Goal: Information Seeking & Learning: Compare options

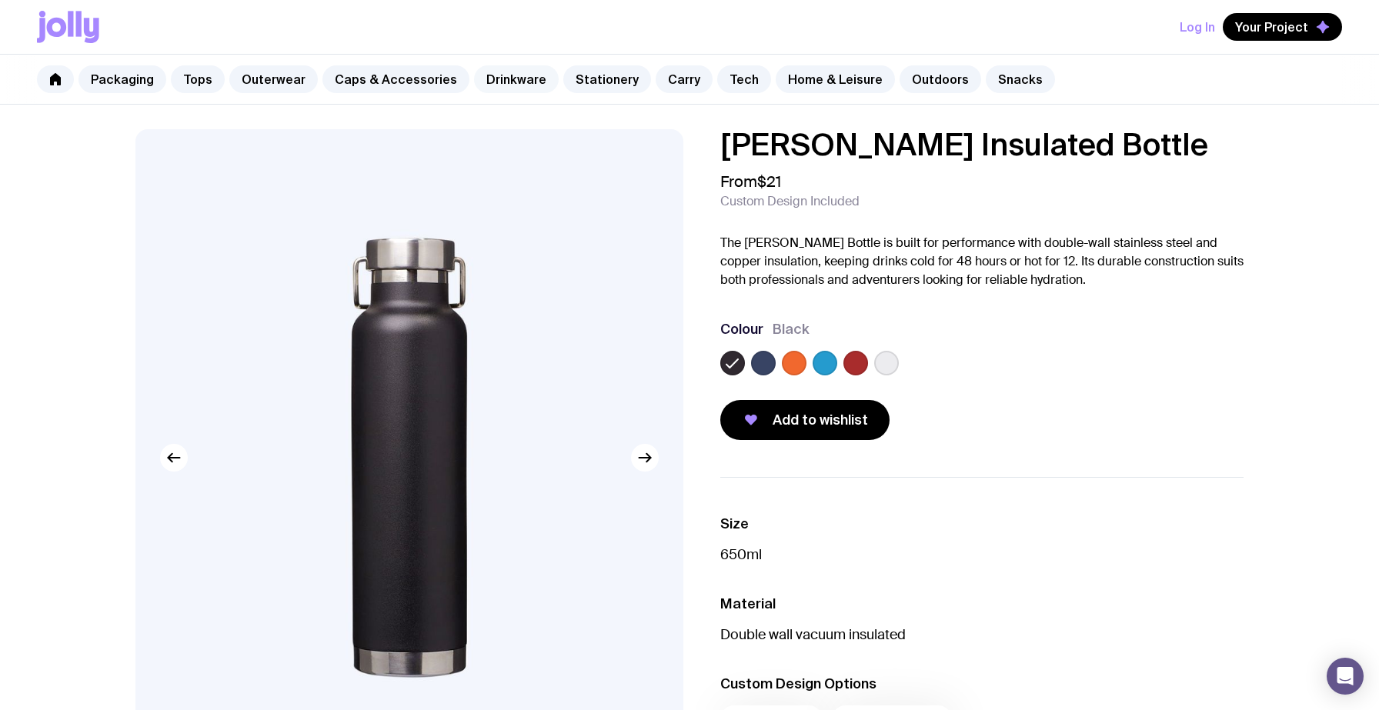
click at [489, 79] on link "Drinkware" at bounding box center [516, 79] width 85 height 28
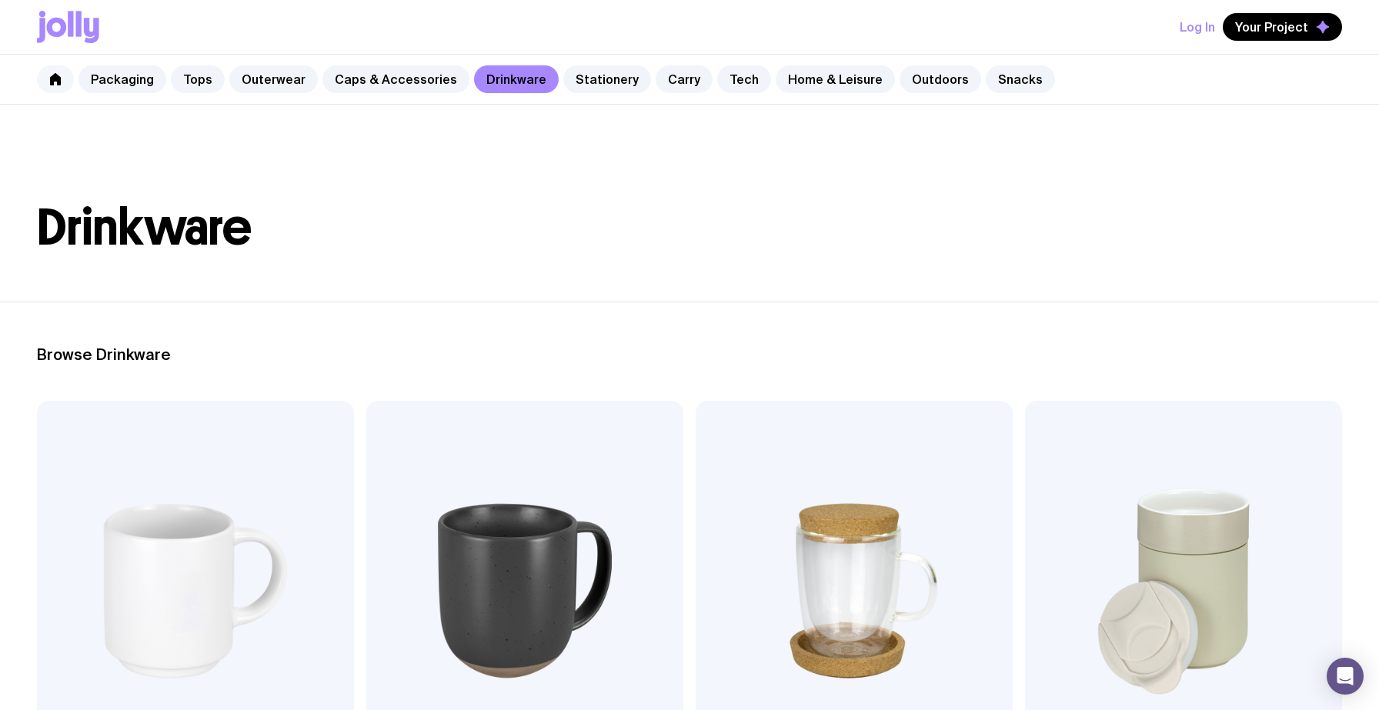
click at [66, 81] on link at bounding box center [55, 79] width 37 height 28
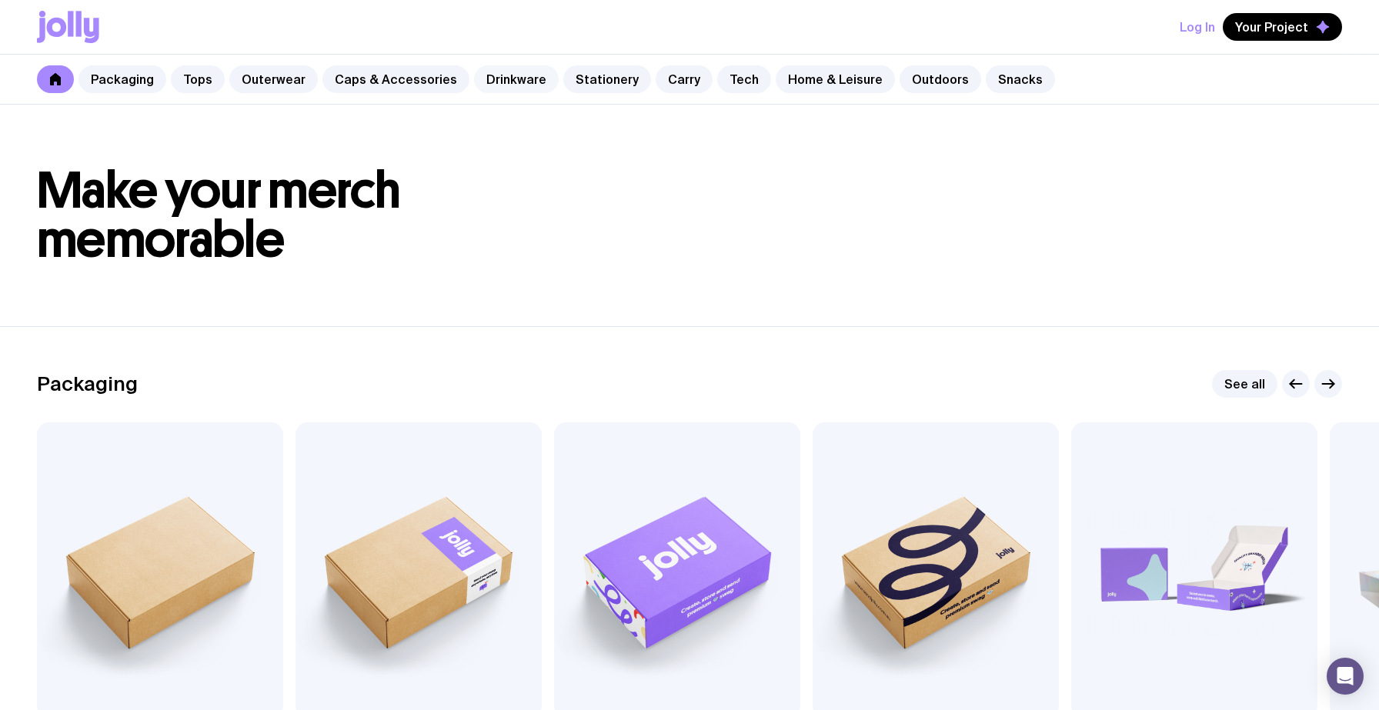
click at [486, 83] on link "Drinkware" at bounding box center [516, 79] width 85 height 28
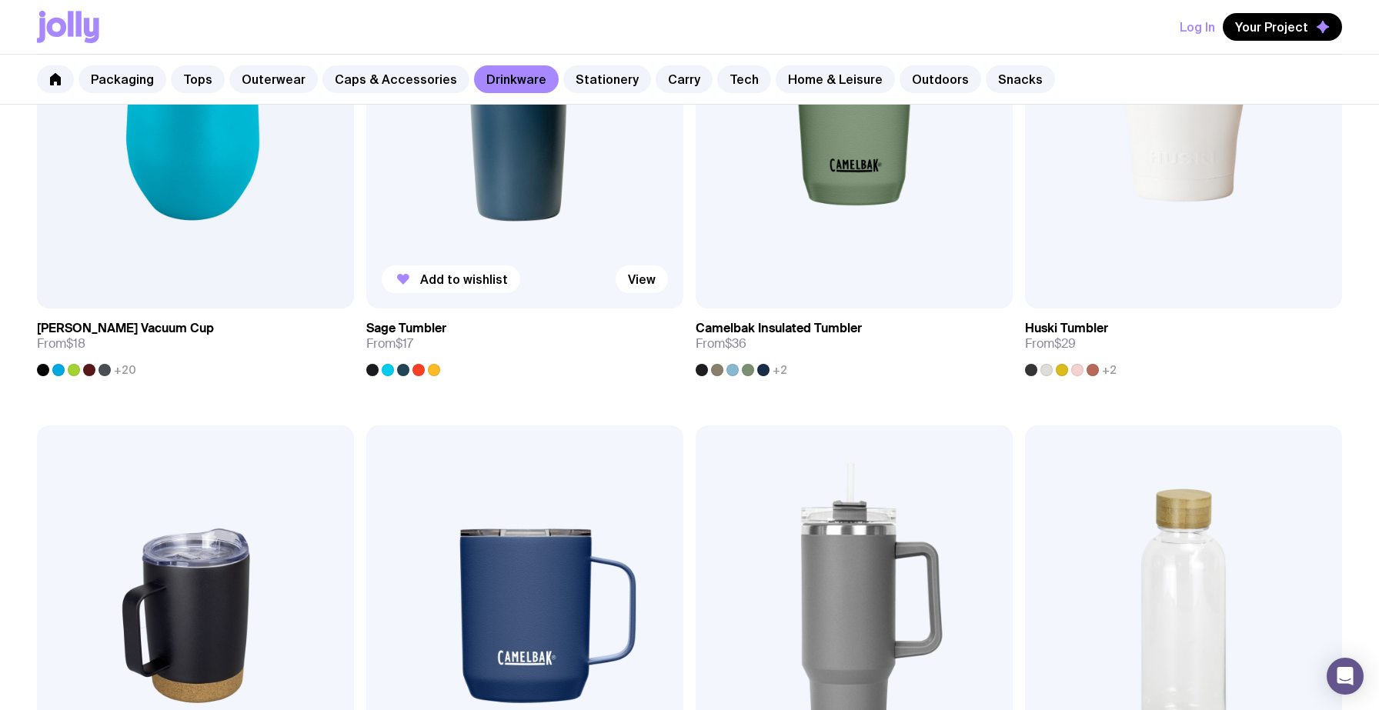
scroll to position [951, 0]
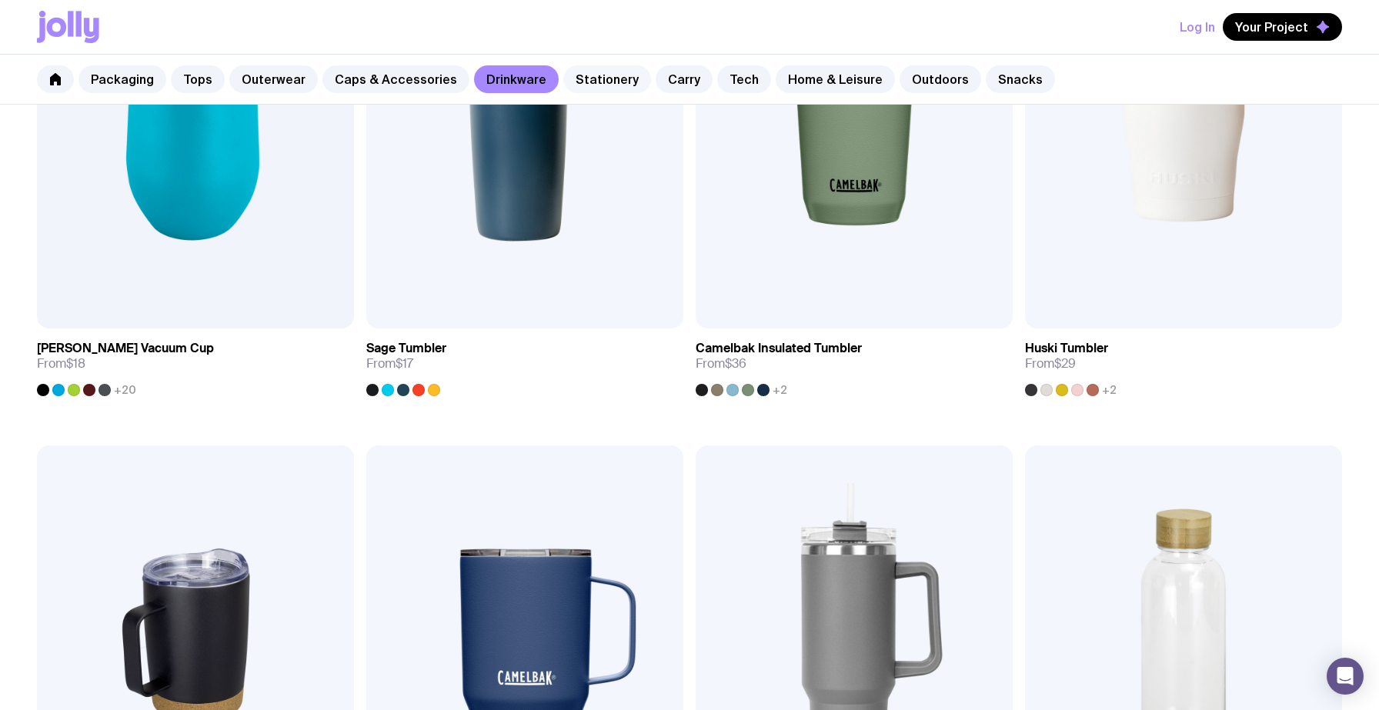
click at [583, 68] on link "Stationery" at bounding box center [607, 79] width 88 height 28
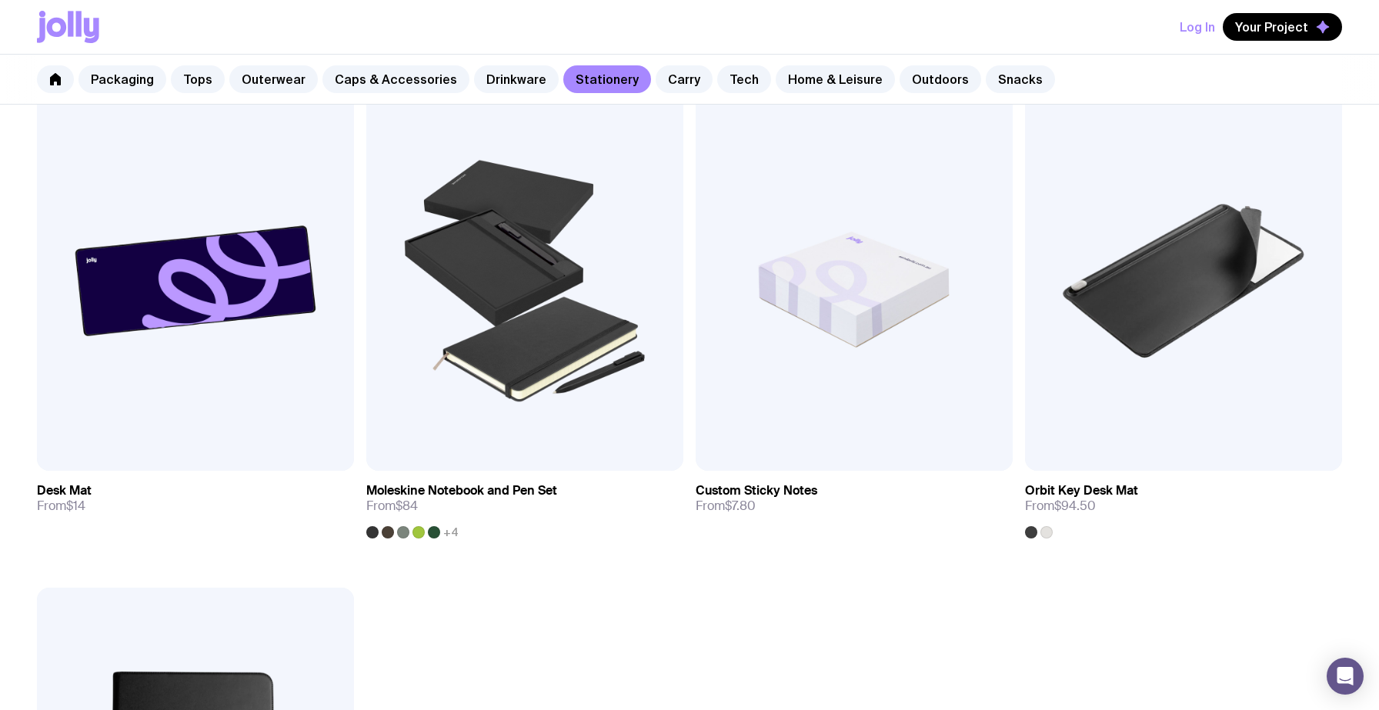
scroll to position [2807, 0]
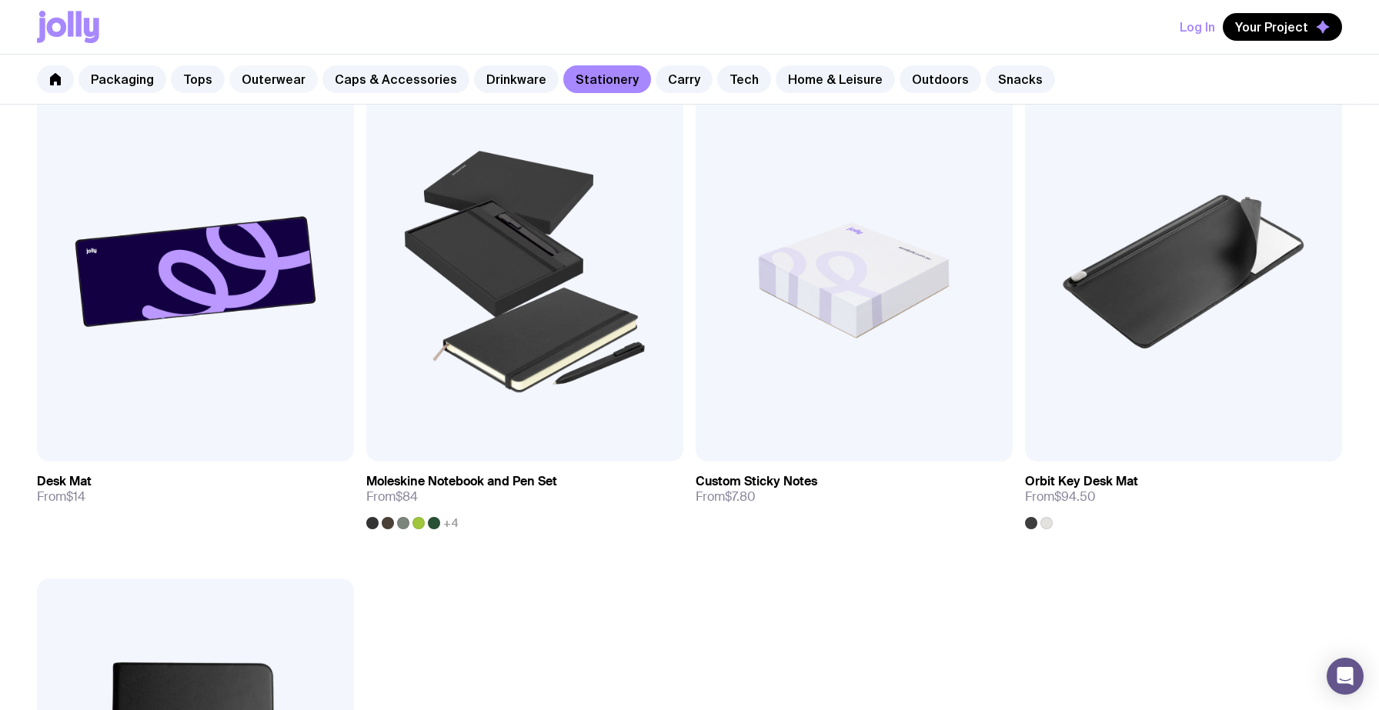
click at [278, 72] on link "Outerwear" at bounding box center [273, 79] width 89 height 28
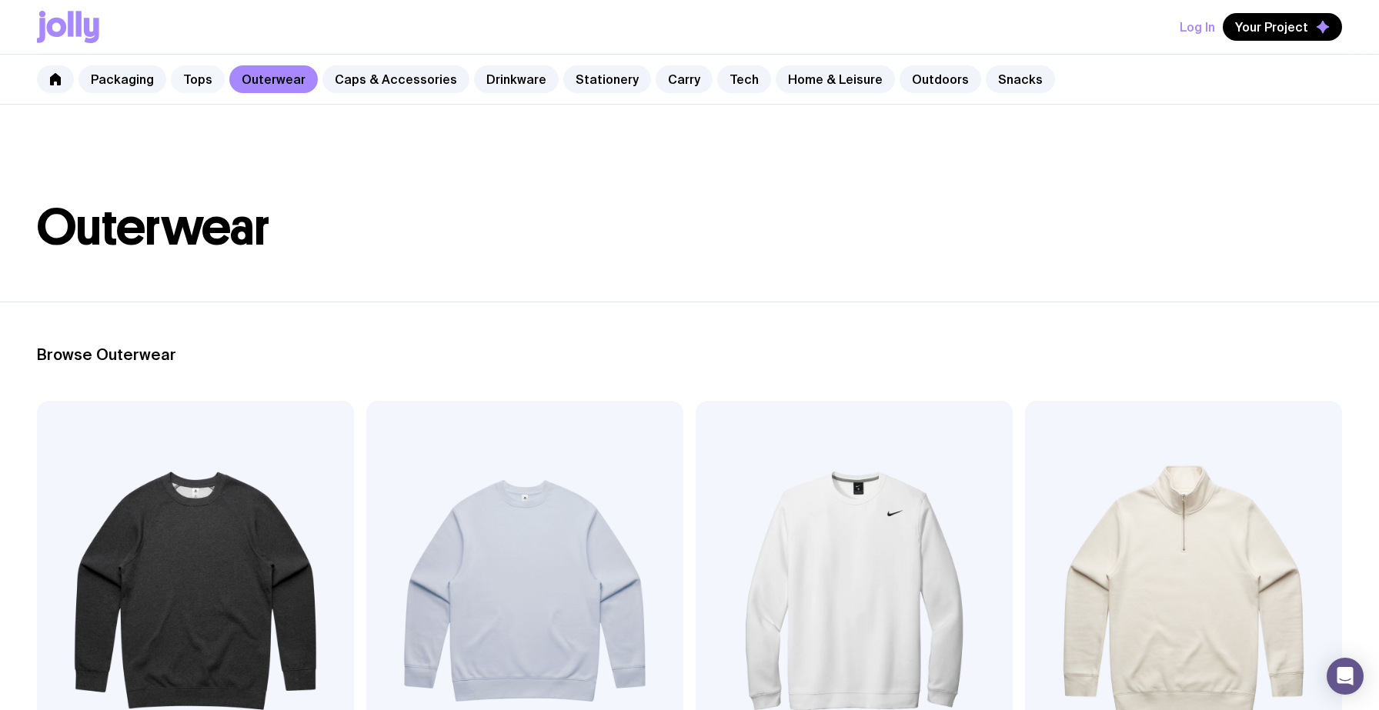
click at [185, 75] on link "Tops" at bounding box center [198, 79] width 54 height 28
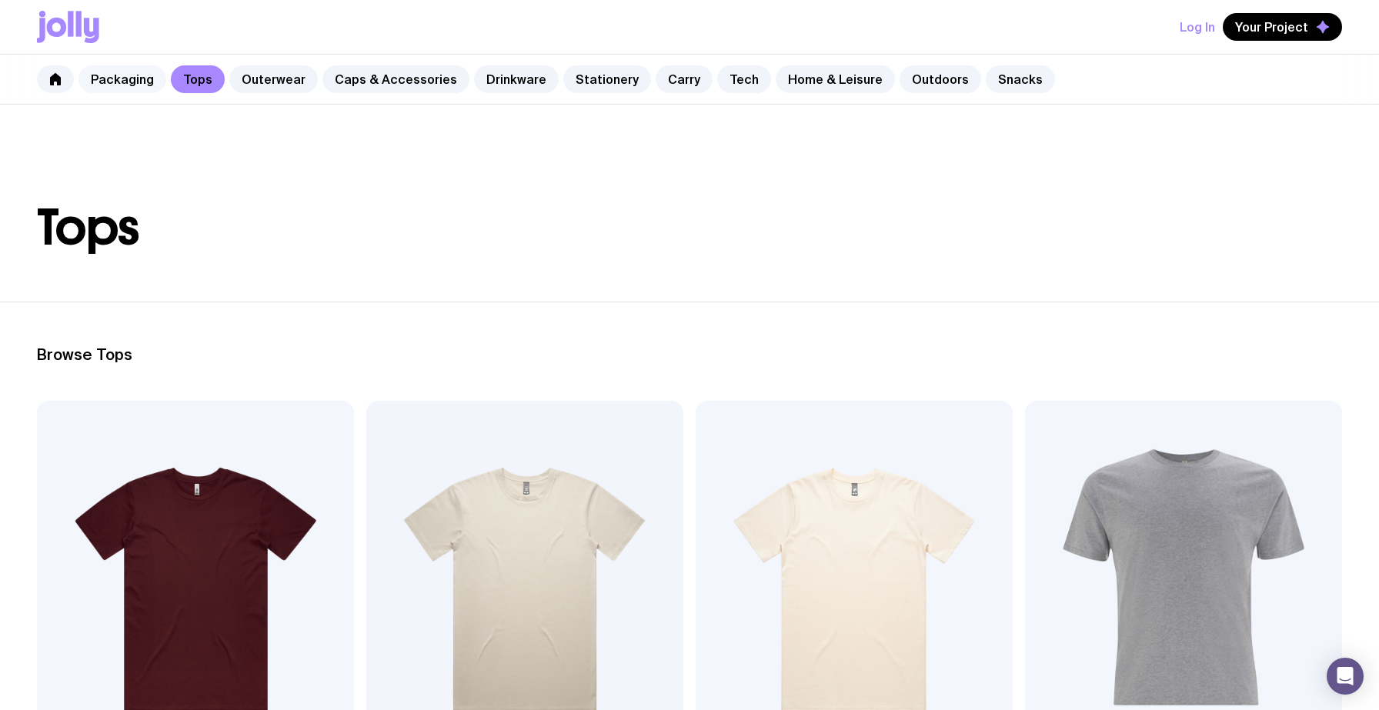
click at [132, 79] on link "Packaging" at bounding box center [123, 79] width 88 height 28
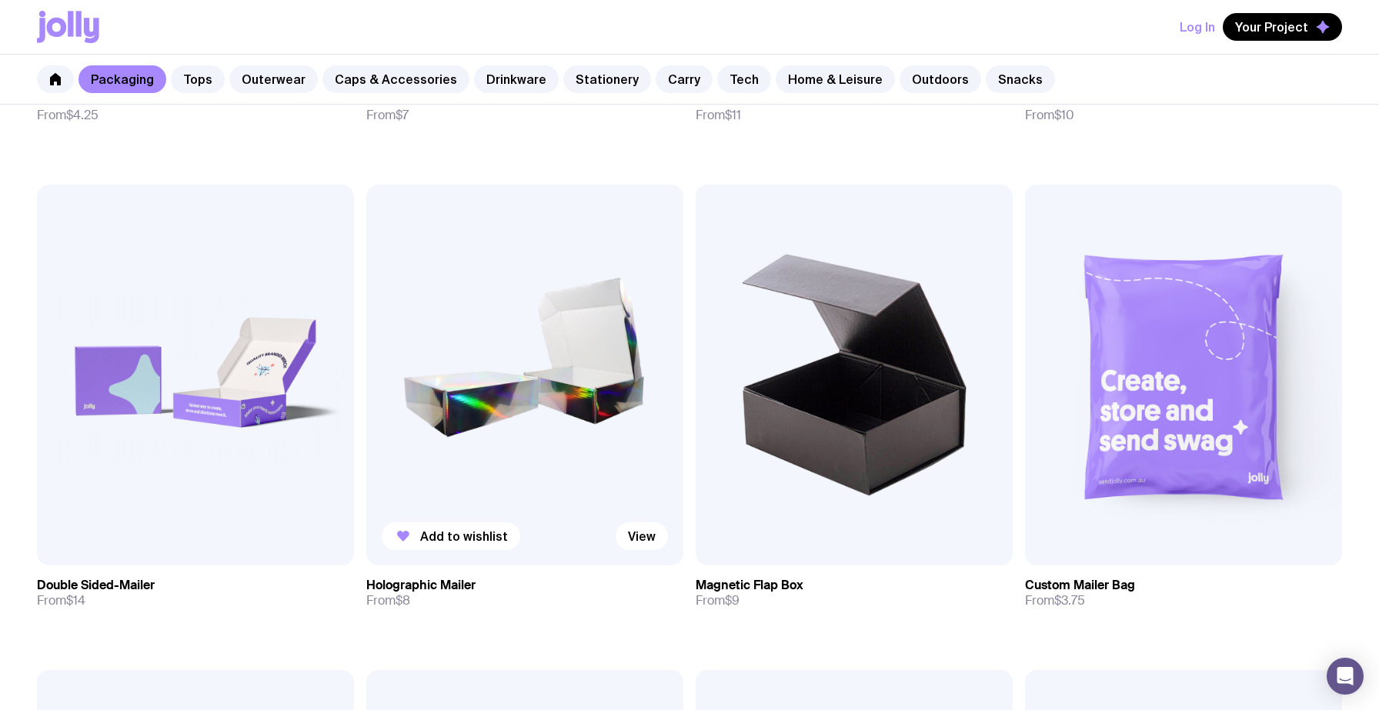
scroll to position [698, 0]
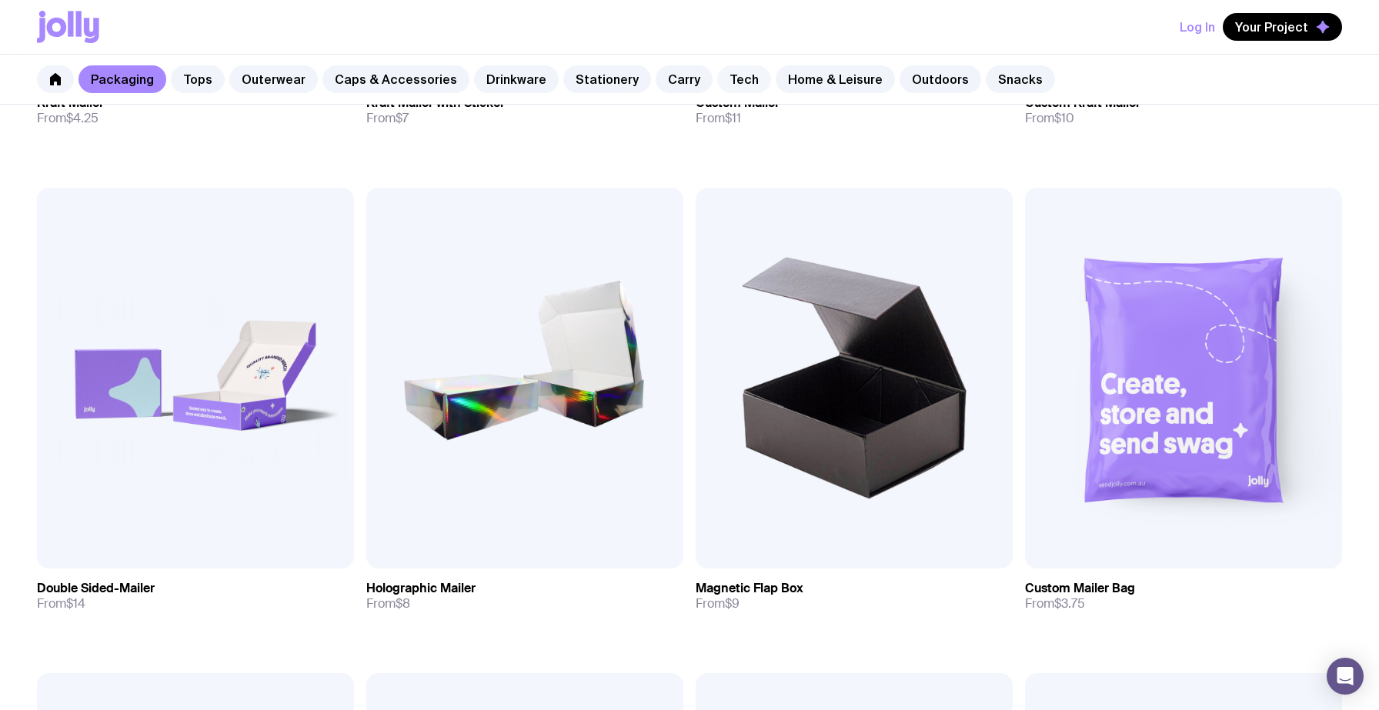
click at [737, 73] on link "Tech" at bounding box center [744, 79] width 54 height 28
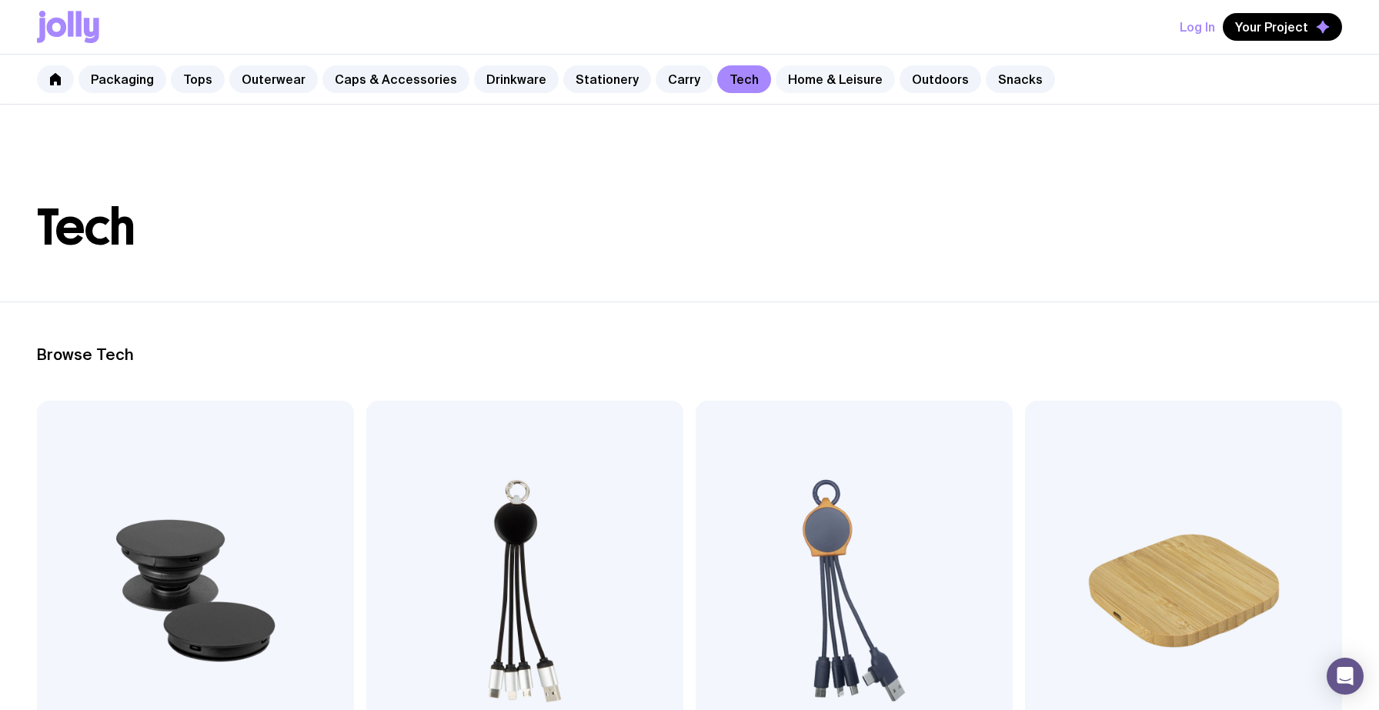
click at [800, 76] on link "Home & Leisure" at bounding box center [835, 79] width 119 height 28
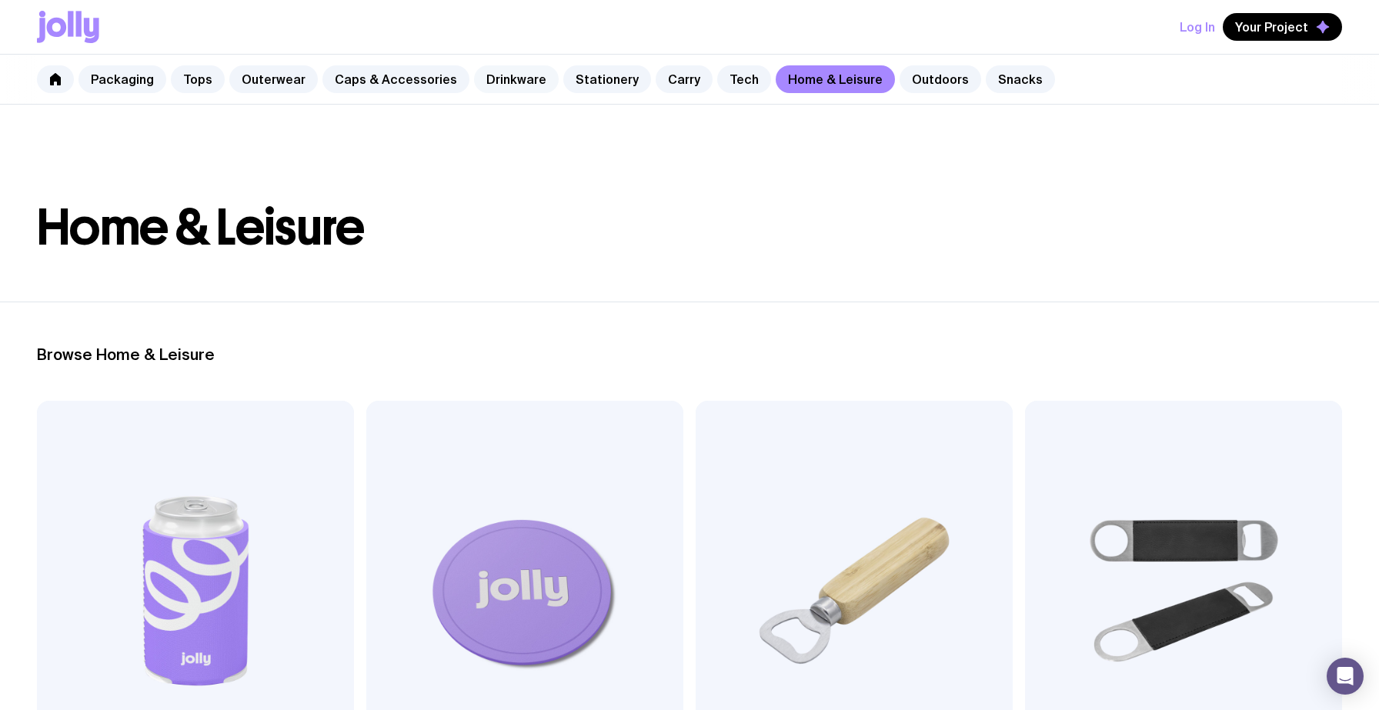
click at [497, 78] on link "Drinkware" at bounding box center [516, 79] width 85 height 28
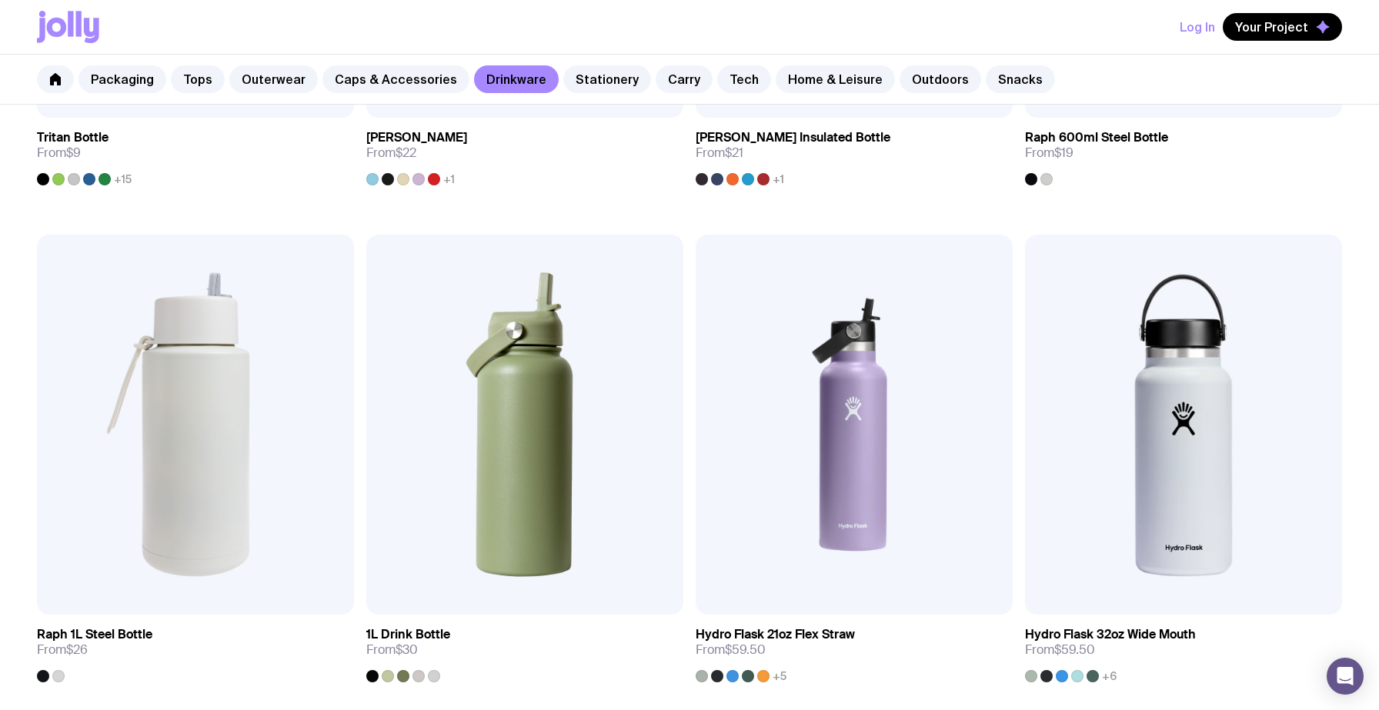
scroll to position [2157, 0]
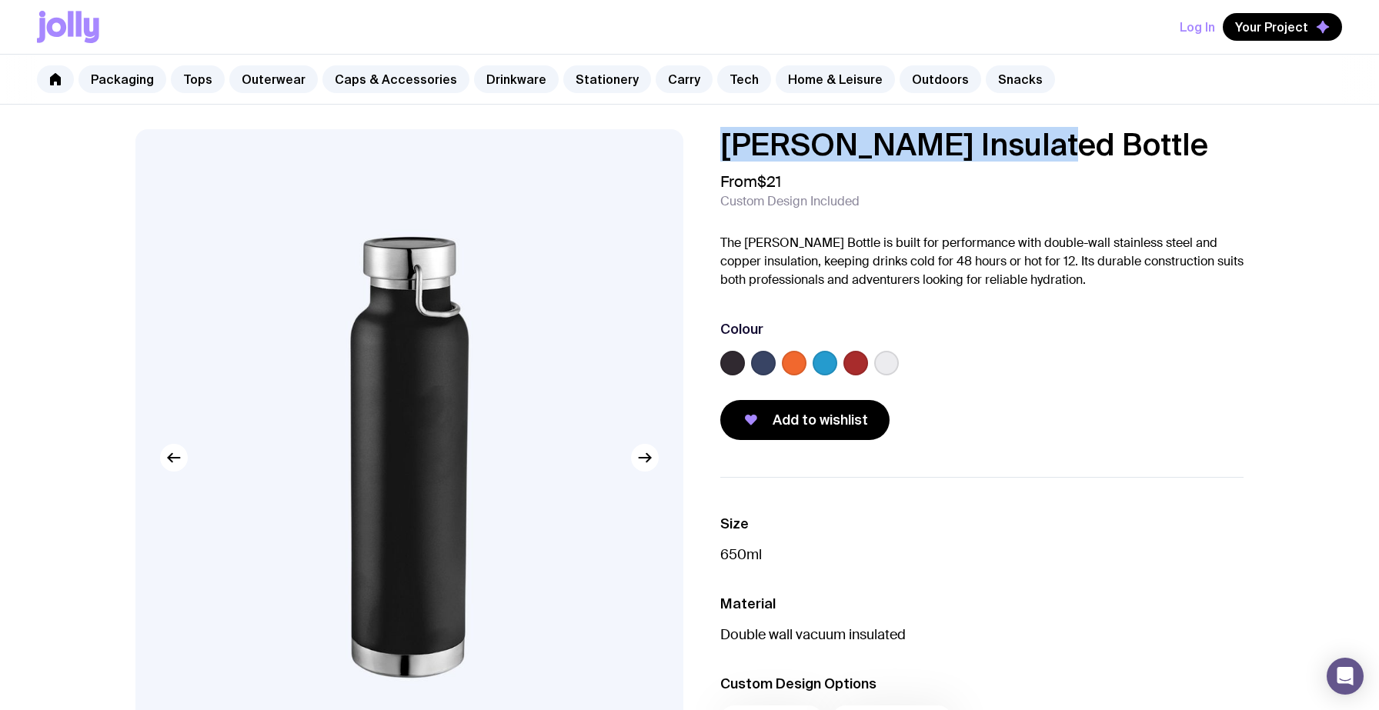
drag, startPoint x: 723, startPoint y: 145, endPoint x: 1033, endPoint y: 149, distance: 309.4
click at [1033, 149] on h1 "Finn Insulated Bottle" at bounding box center [981, 144] width 523 height 31
copy h1 "Finn Insulated Bottle"
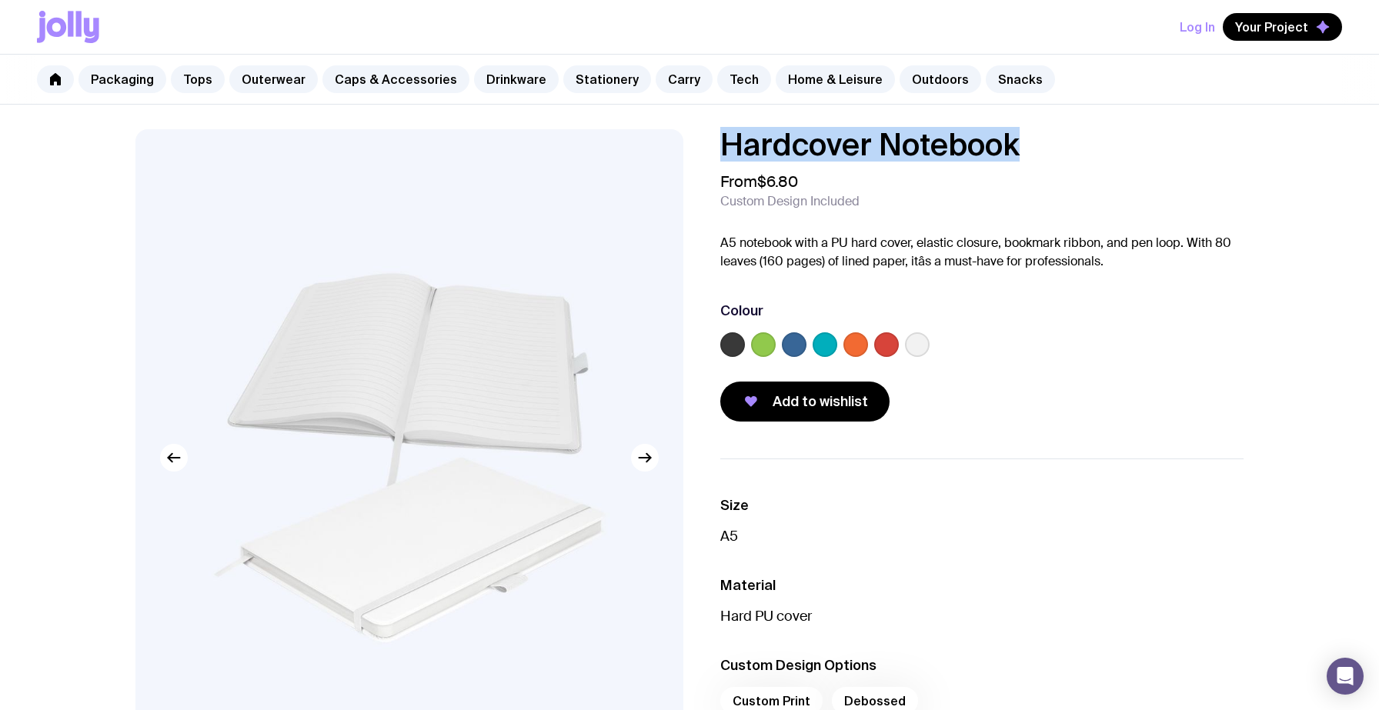
drag, startPoint x: 729, startPoint y: 147, endPoint x: 1021, endPoint y: 139, distance: 292.6
click at [1021, 139] on h1 "Hardcover Notebook" at bounding box center [981, 144] width 523 height 31
copy h1 "Hardcover Notebook"
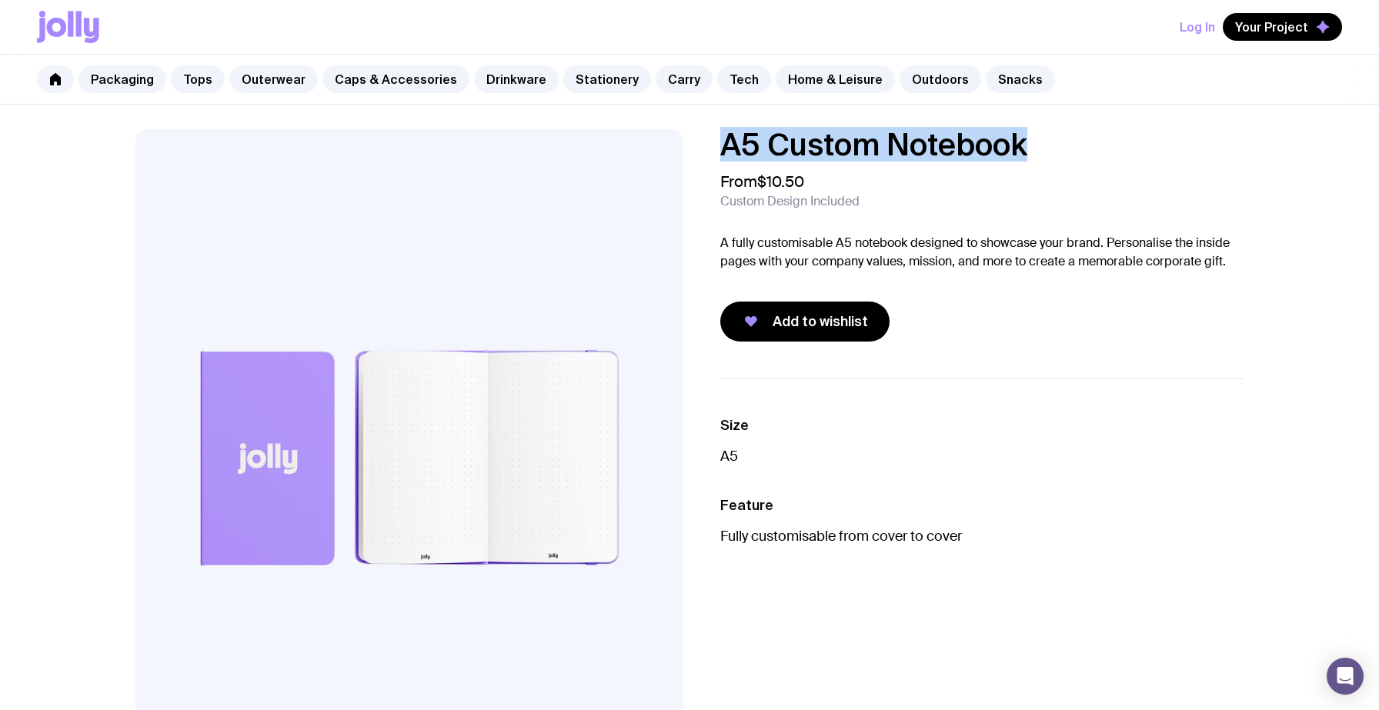
drag, startPoint x: 727, startPoint y: 143, endPoint x: 1071, endPoint y: 145, distance: 344.0
click at [1071, 145] on h1 "A5 Custom Notebook" at bounding box center [981, 144] width 523 height 31
copy h1 "A5 Custom Notebook"
